Goal: Information Seeking & Learning: Find specific fact

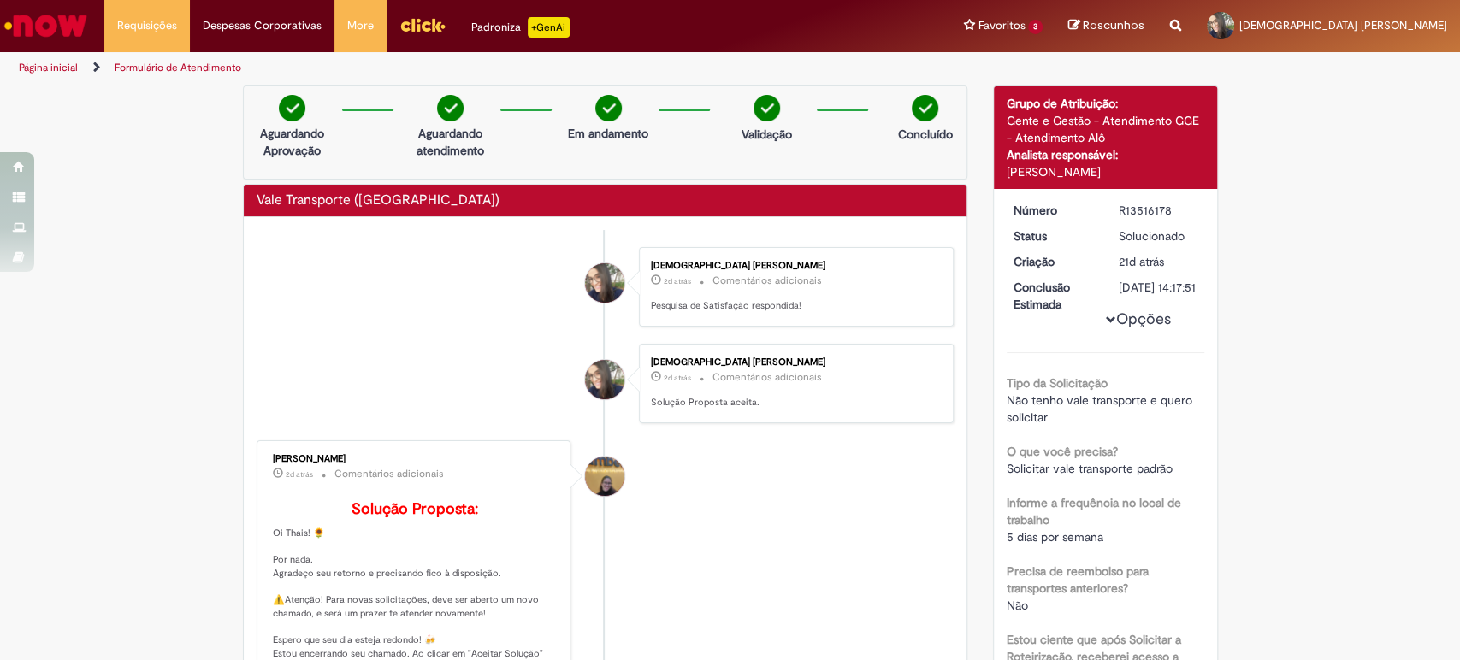
click at [828, 627] on li "[PERSON_NAME] 2d atrás 2 dias atrás Comentários adicionais Solução Proposta: Oi…" at bounding box center [606, 604] width 698 height 328
drag, startPoint x: 453, startPoint y: 456, endPoint x: 257, endPoint y: 462, distance: 195.9
click at [262, 462] on div "[PERSON_NAME] 2d atrás 2 dias atrás Comentários adicionais Solução Proposta: Oi…" at bounding box center [414, 605] width 304 height 318
copy div "[PERSON_NAME]"
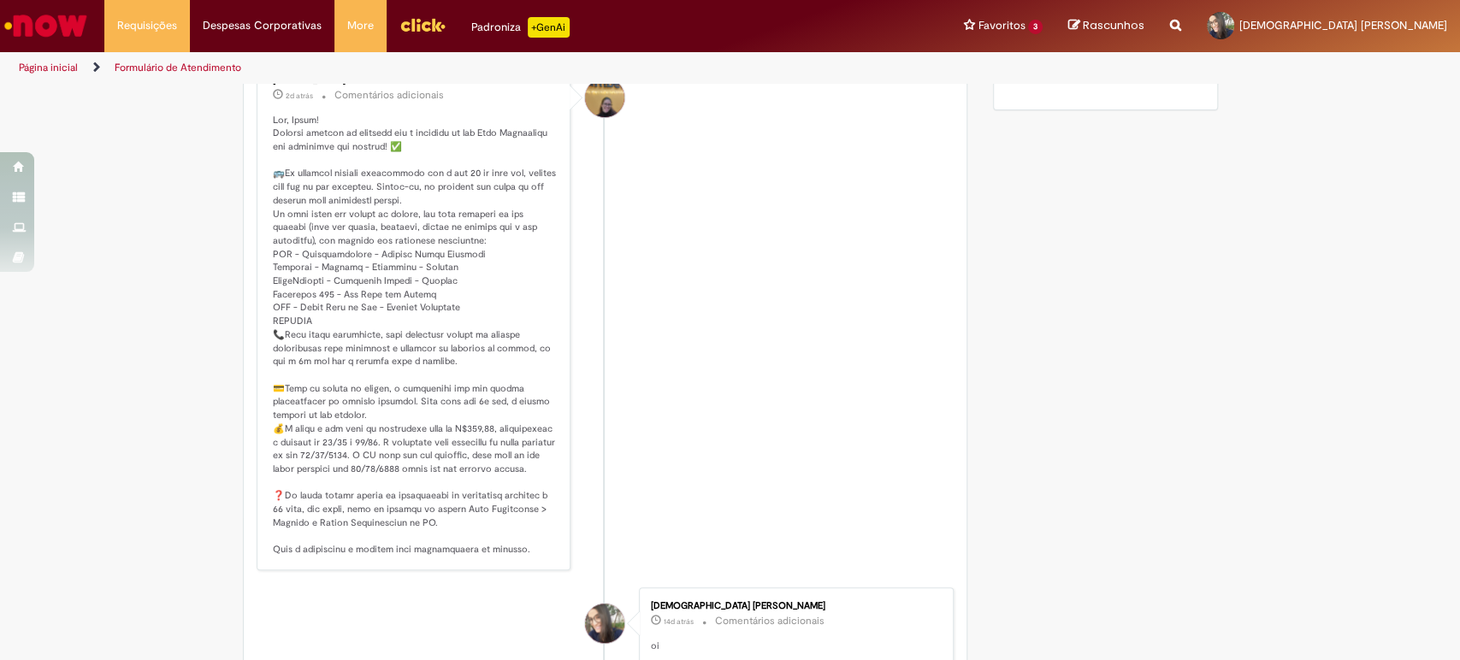
scroll to position [855, 0]
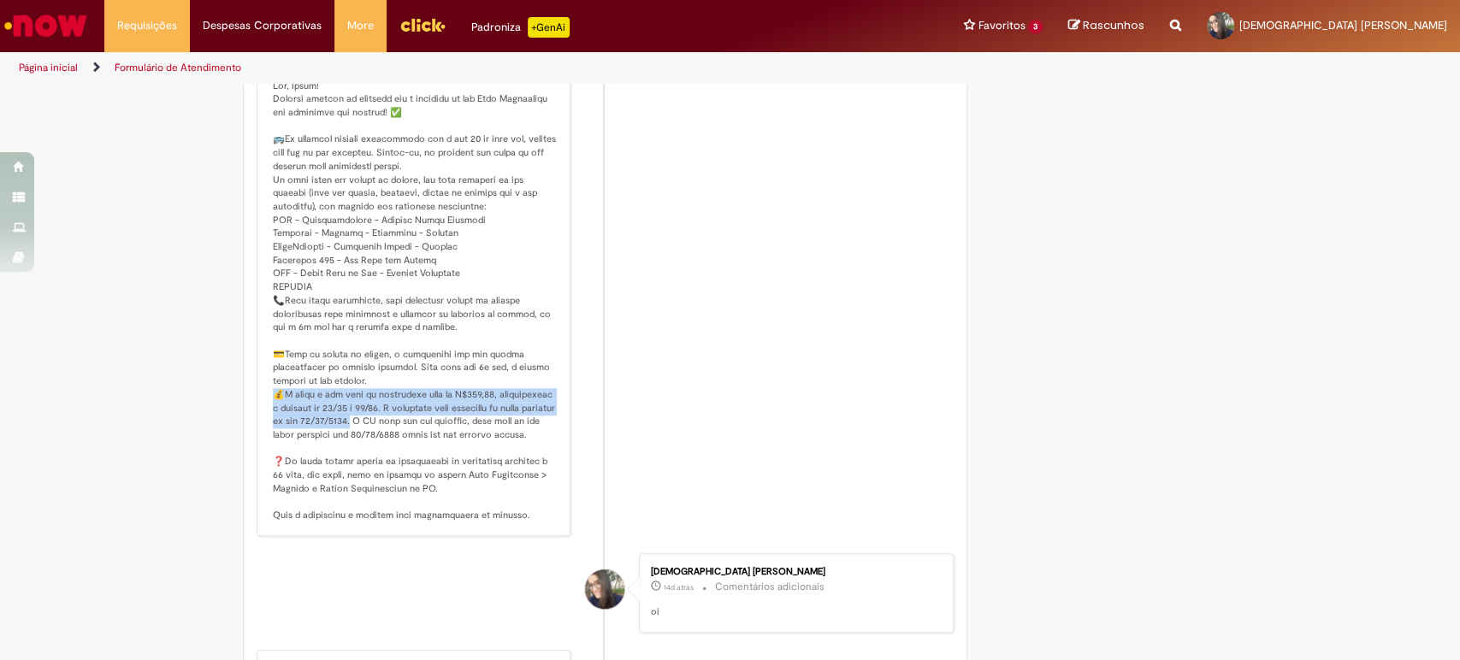
drag, startPoint x: 267, startPoint y: 416, endPoint x: 381, endPoint y: 450, distance: 118.8
click at [381, 450] on p "Histórico de tíquete" at bounding box center [415, 301] width 285 height 443
copy p "valor a ser pago de retroativo será de R$610,64, considerando o período de 10/0…"
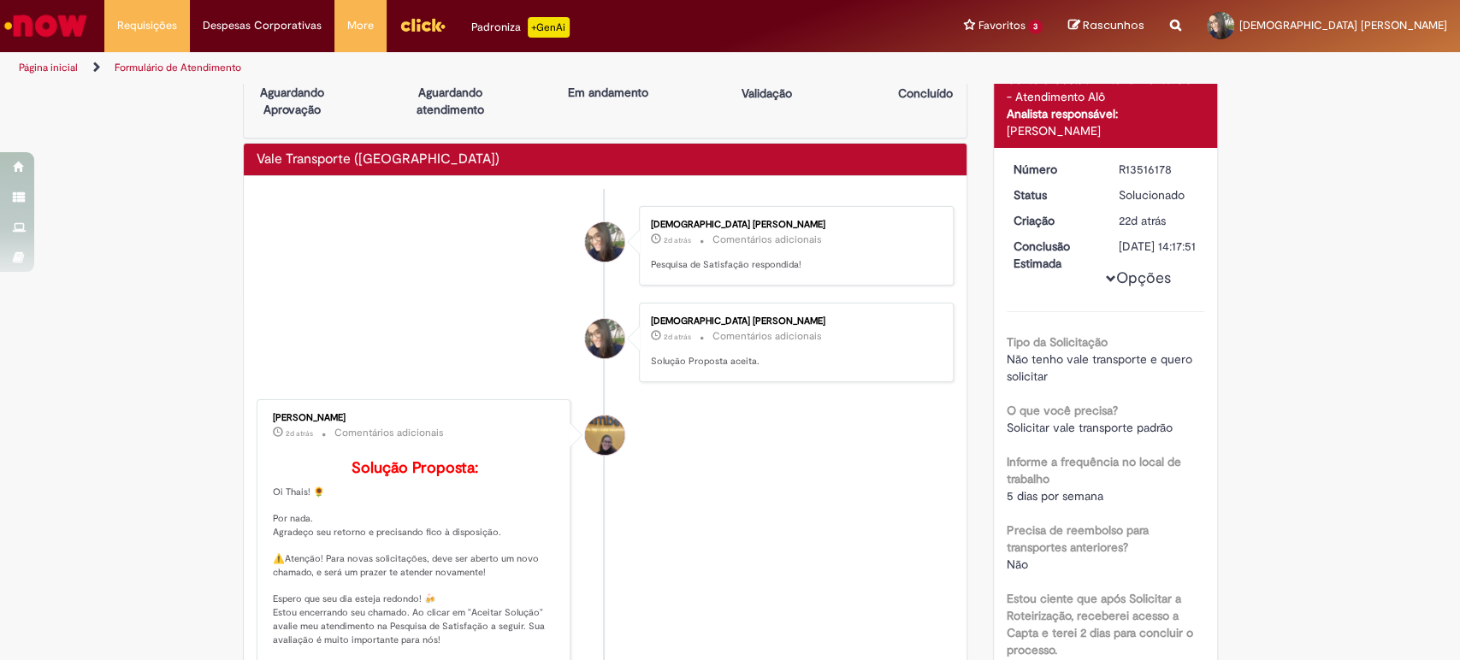
scroll to position [0, 0]
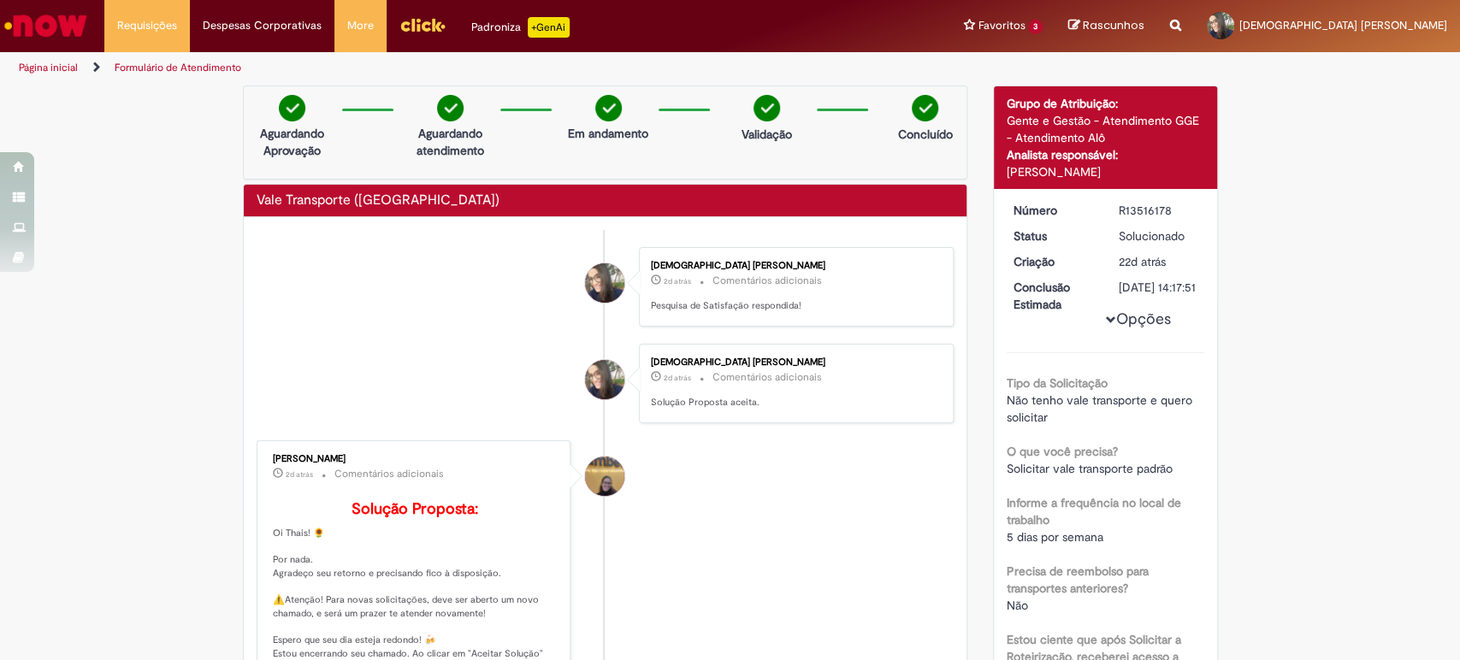
click at [1125, 219] on div "R13516178" at bounding box center [1159, 210] width 80 height 17
copy div "R13516178"
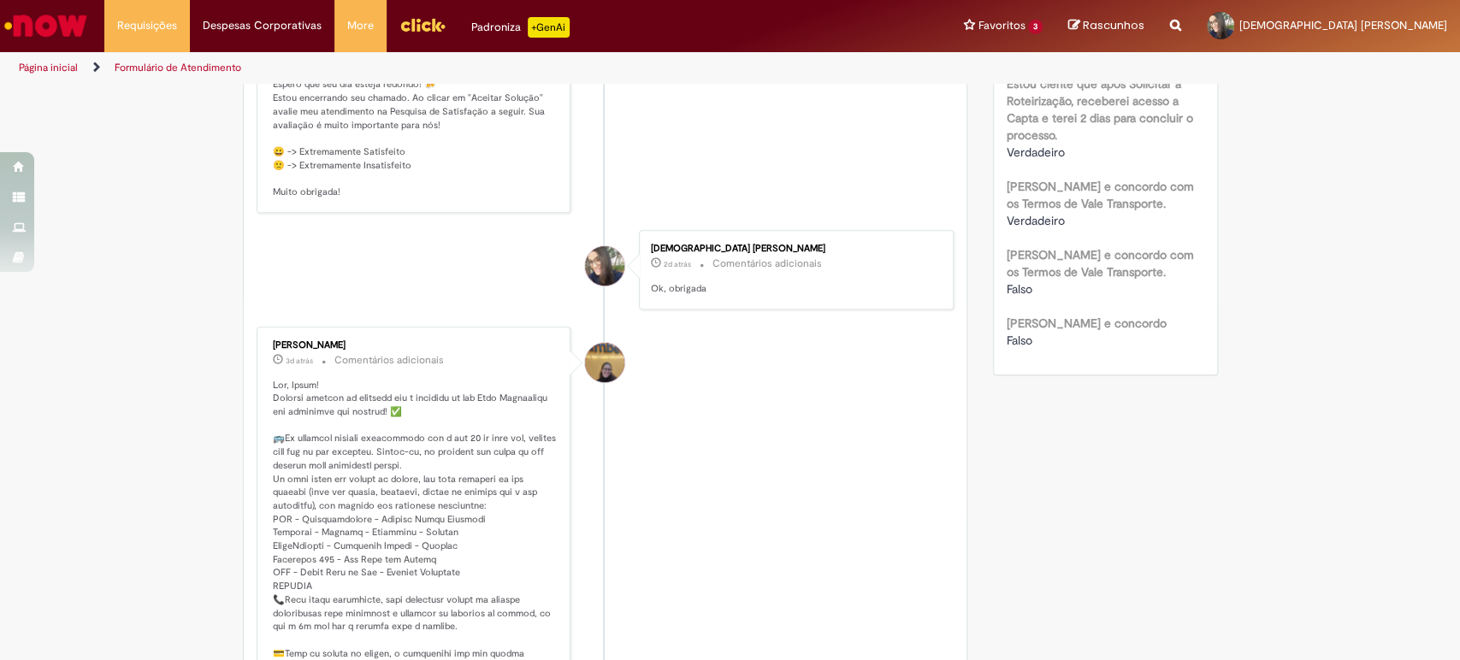
scroll to position [570, 0]
